Goal: Task Accomplishment & Management: Complete application form

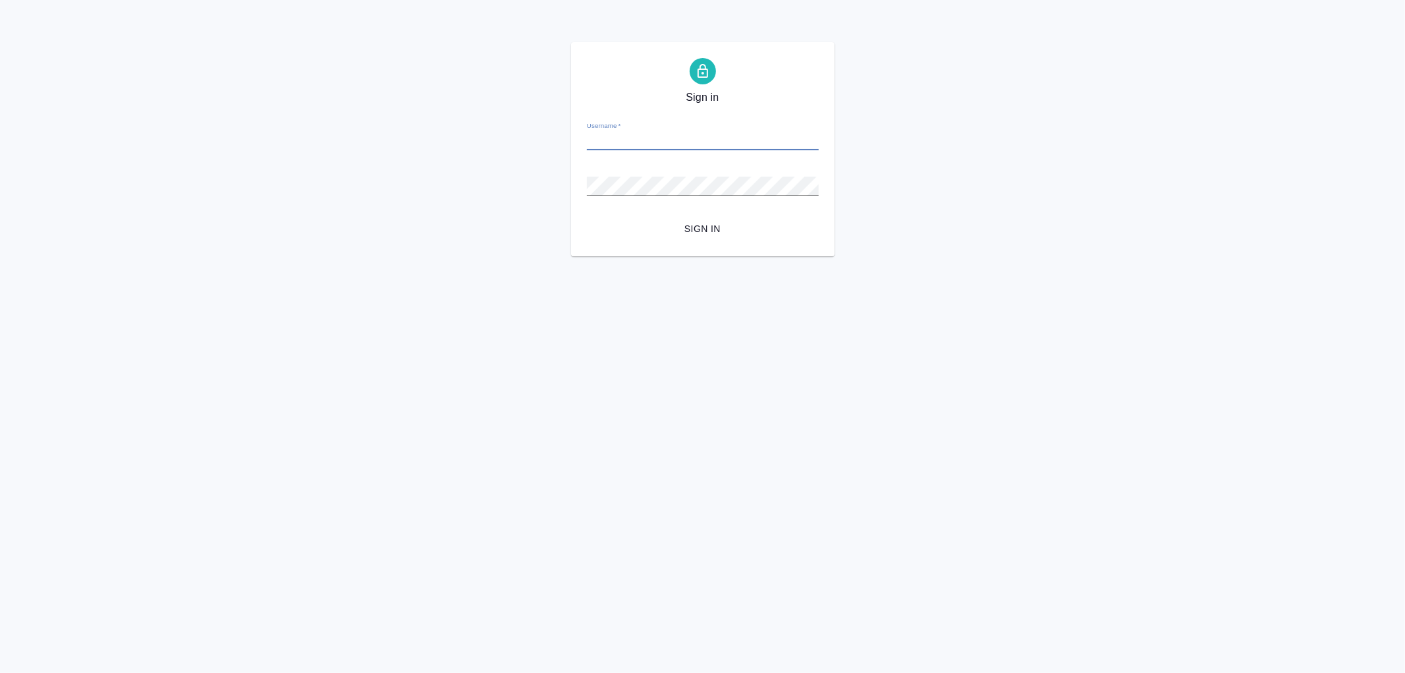
click at [613, 138] on input "Username   *" at bounding box center [703, 141] width 232 height 18
type input "arina.ivanova@awatera.com"
click at [587, 217] on button "Sign in" at bounding box center [703, 229] width 232 height 24
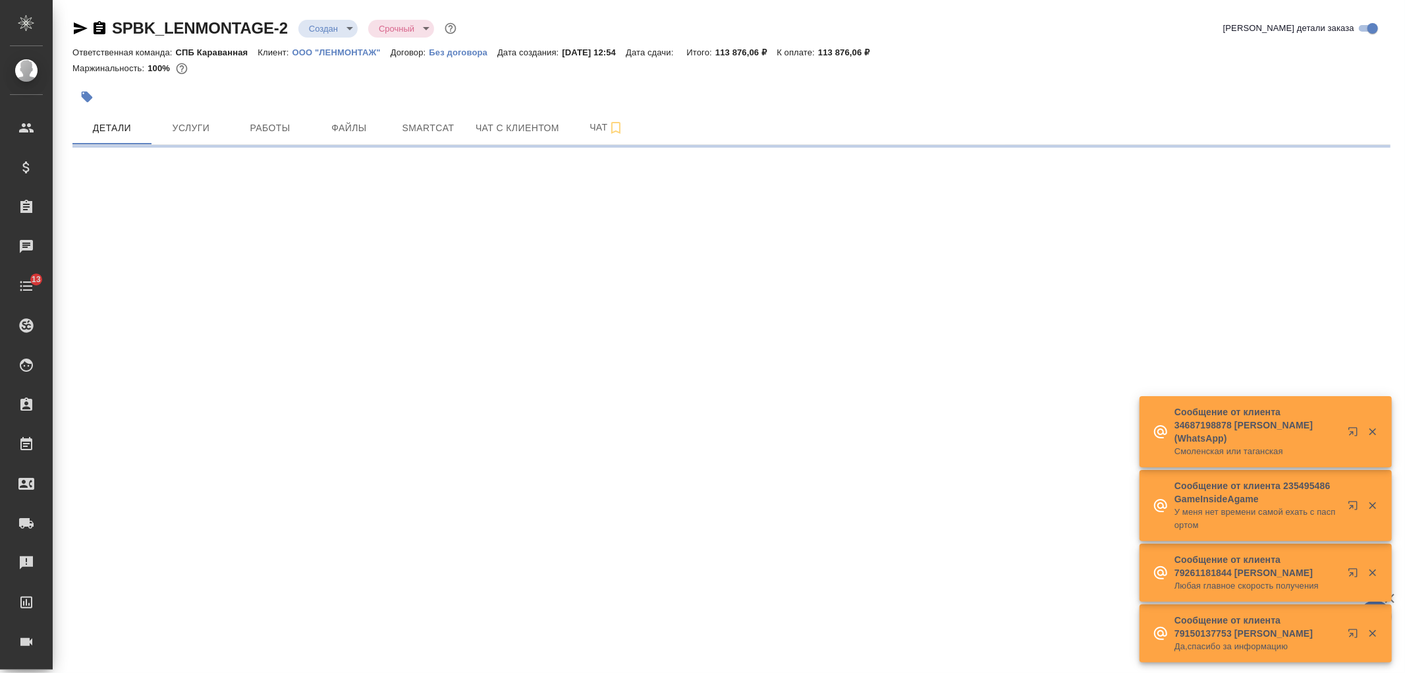
select select "RU"
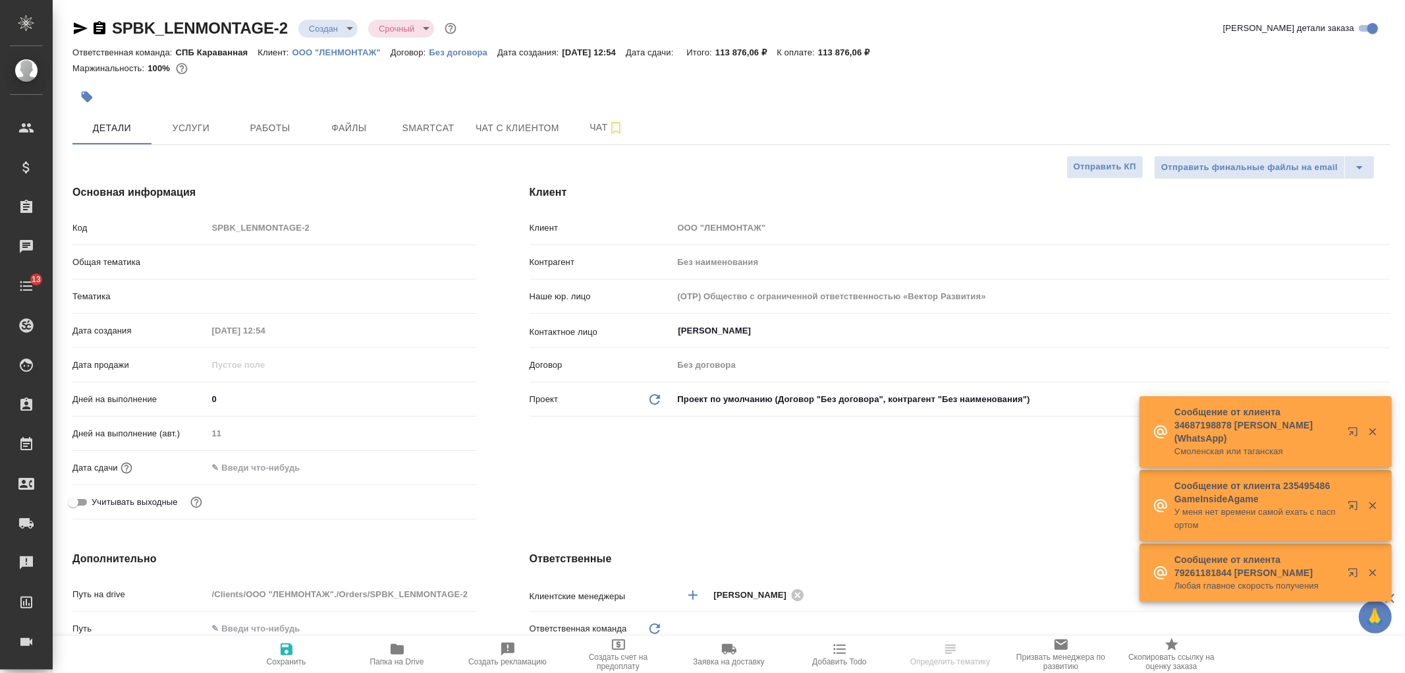
type textarea "x"
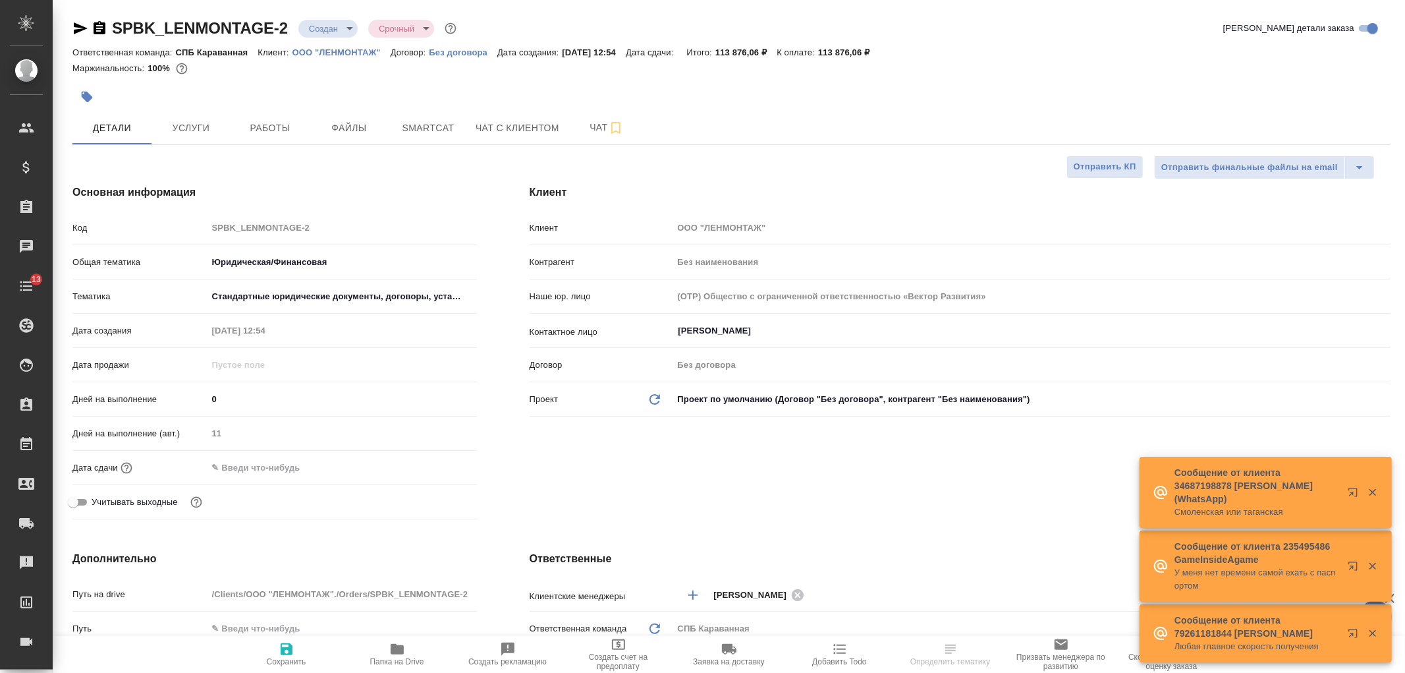
type textarea "x"
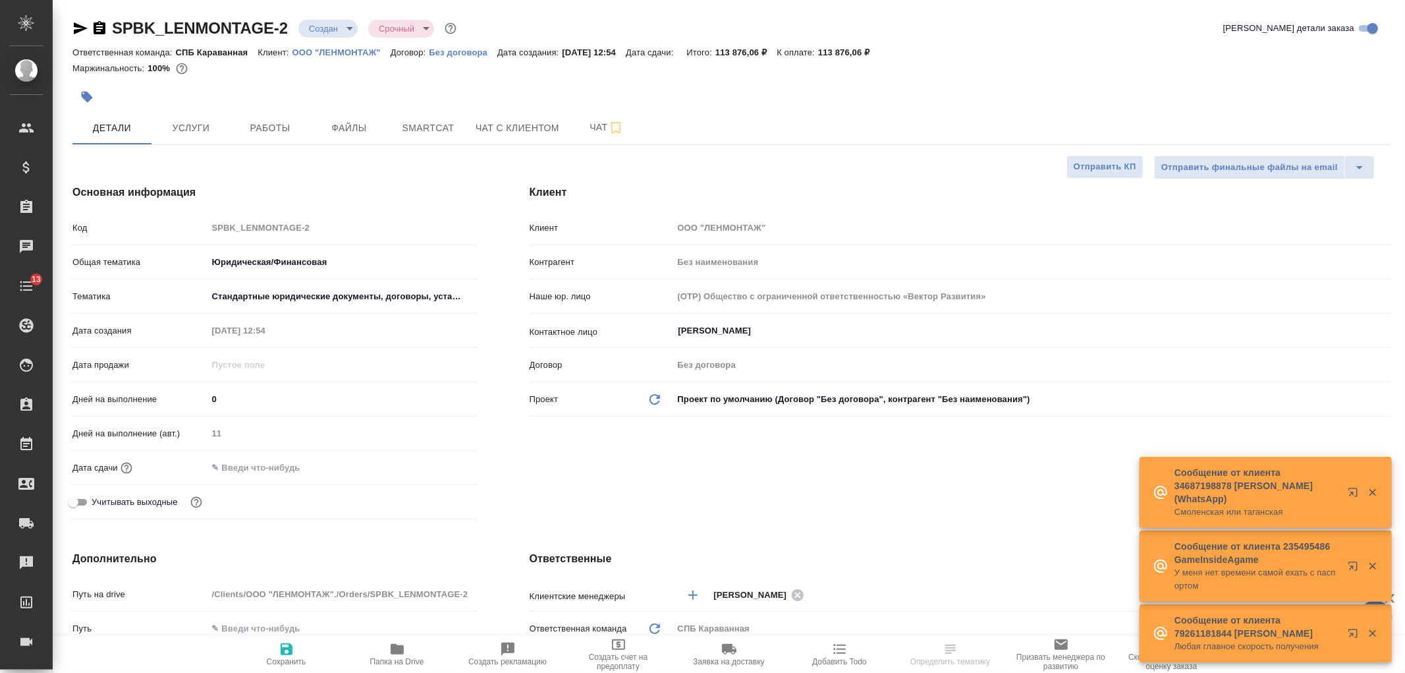
type textarea "x"
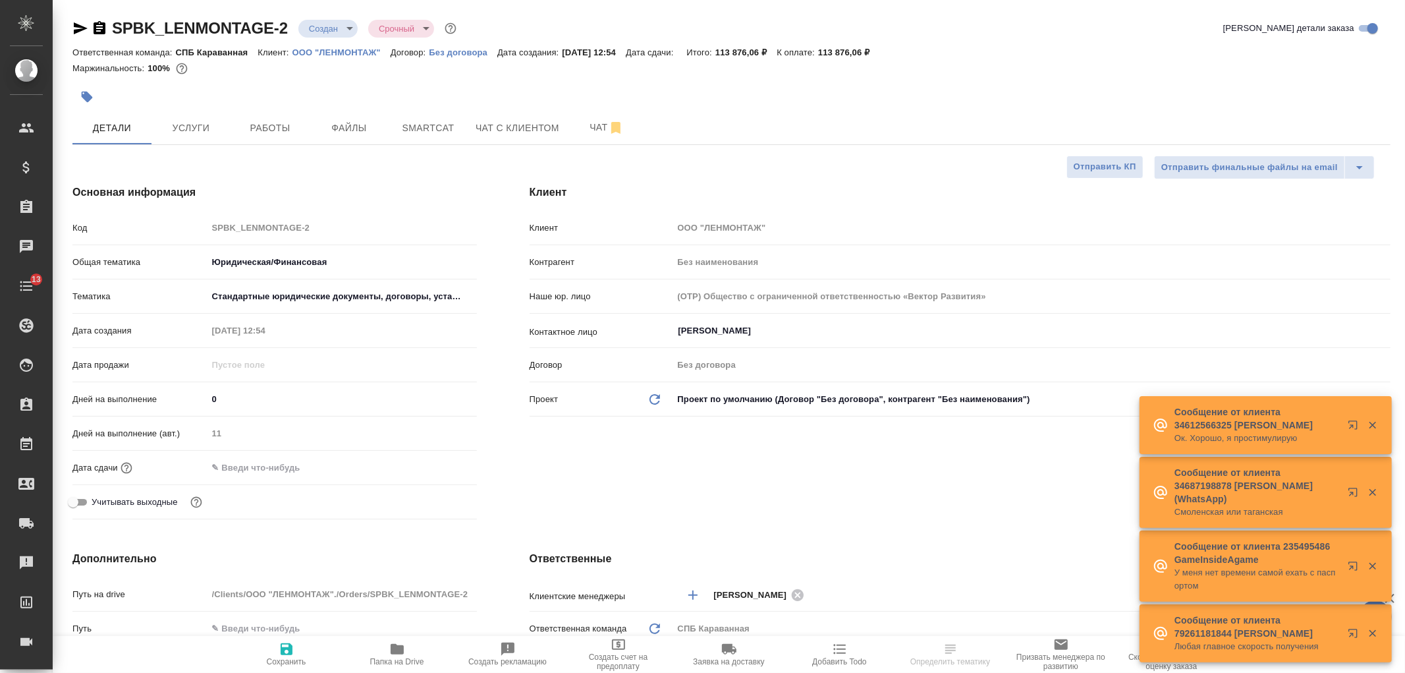
type textarea "x"
select select "RU"
type textarea "x"
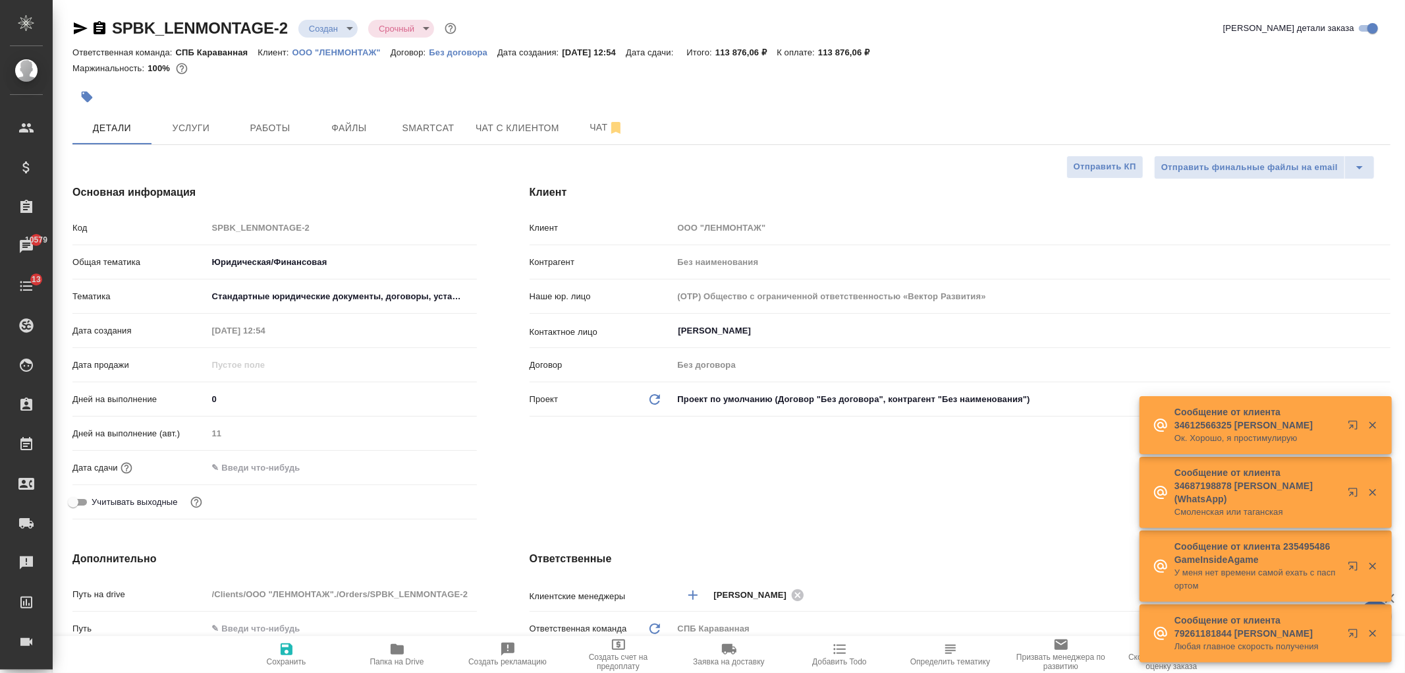
type textarea "x"
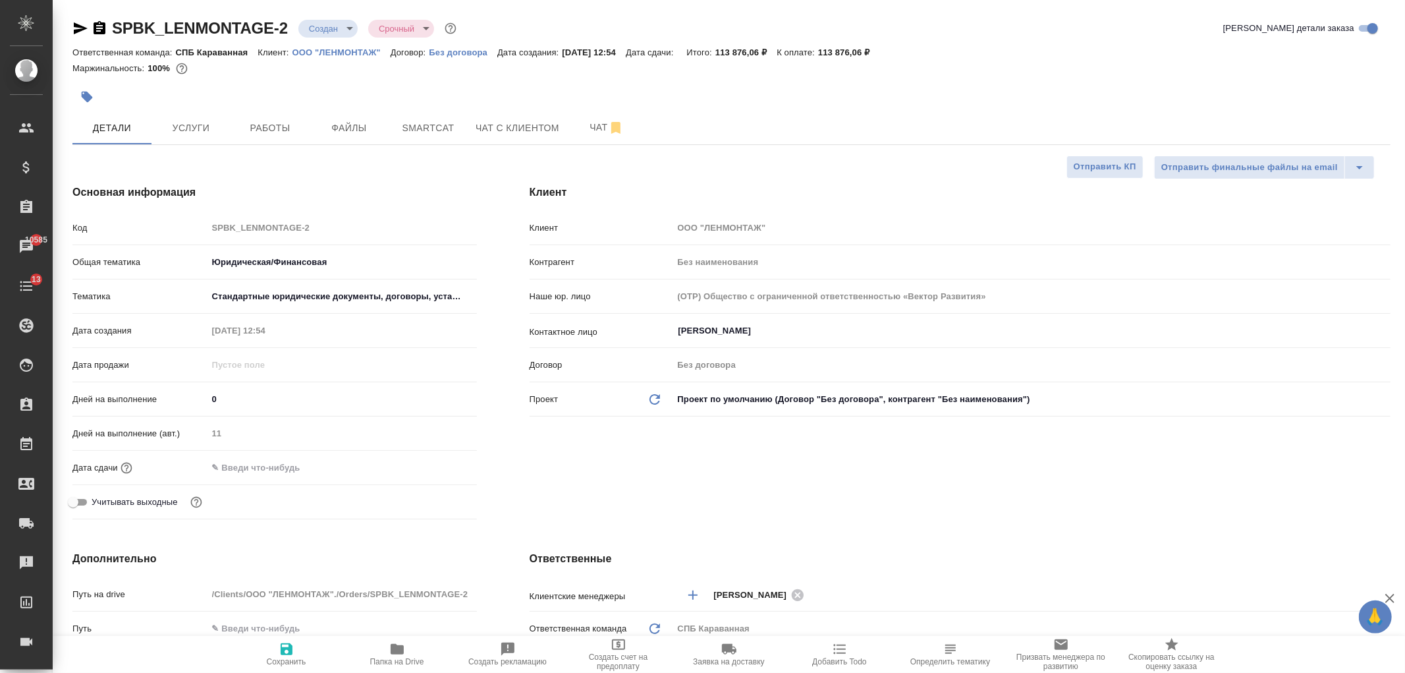
type textarea "x"
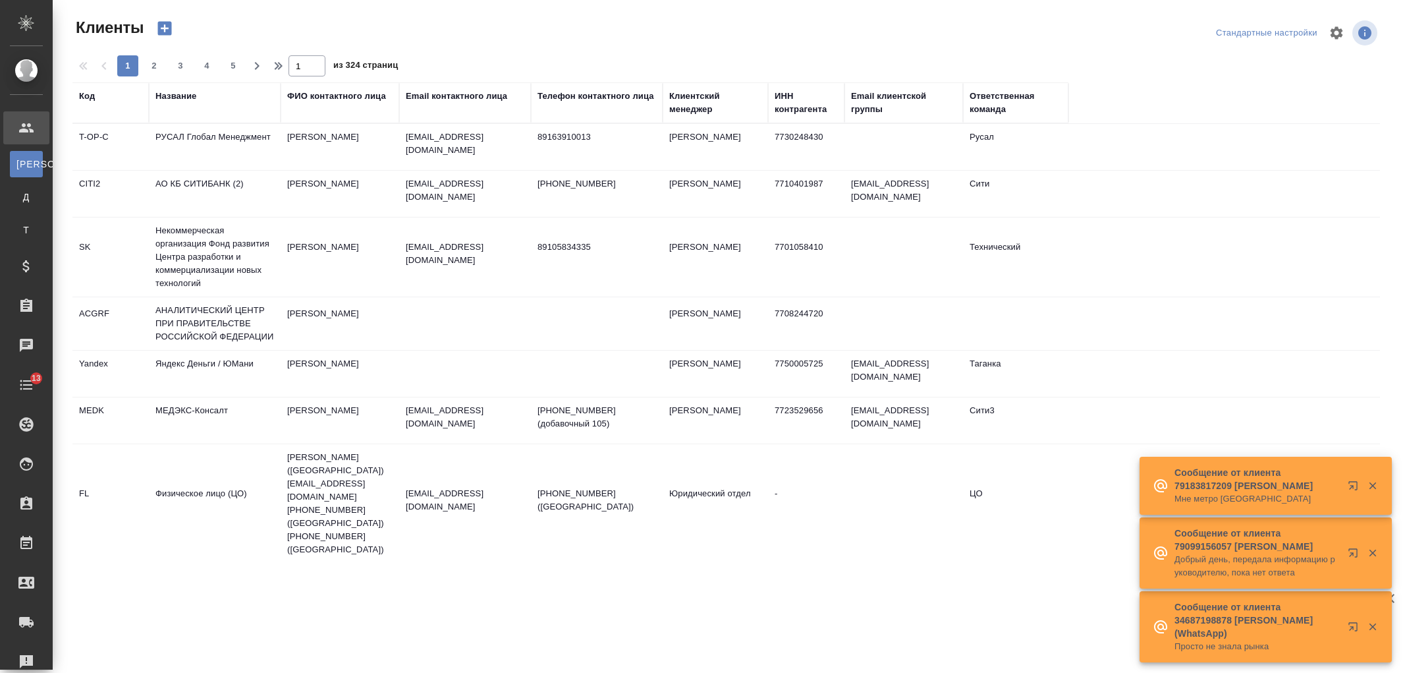
select select "RU"
